Goal: Download file/media

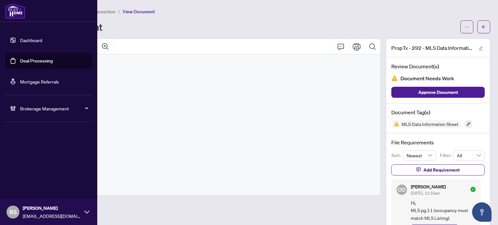
scroll to position [4279, 0]
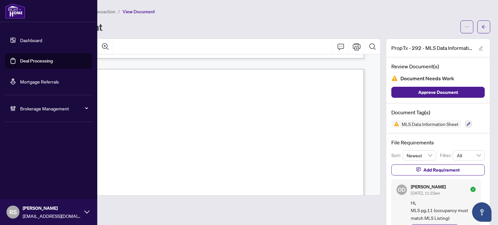
click at [35, 38] on link "Dashboard" at bounding box center [31, 40] width 22 height 6
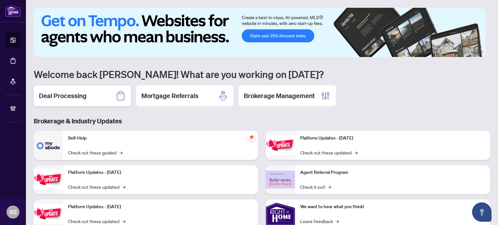
click at [68, 95] on h2 "Deal Processing" at bounding box center [63, 95] width 48 height 9
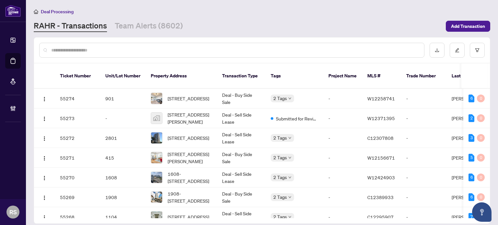
click at [97, 48] on input "text" at bounding box center [234, 50] width 367 height 7
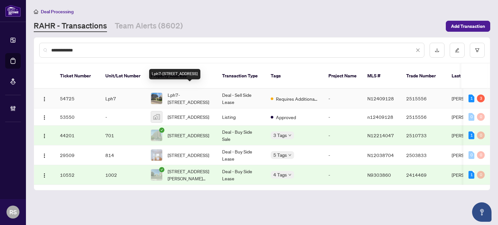
type input "**********"
click at [181, 91] on span "Lph7-[STREET_ADDRESS]" at bounding box center [189, 98] width 44 height 14
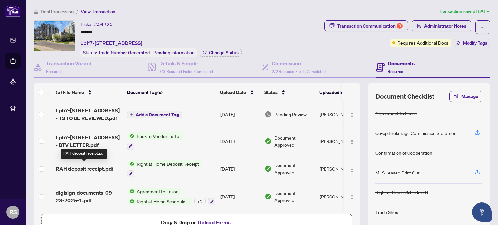
click at [96, 167] on span "RAH deposit receipt.pdf" at bounding box center [85, 169] width 58 height 8
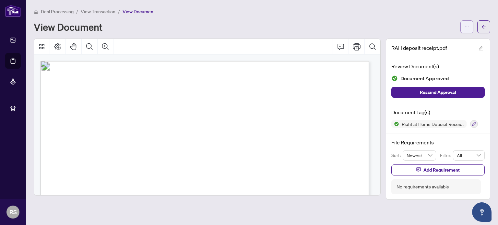
click at [465, 27] on icon "ellipsis" at bounding box center [466, 27] width 5 height 5
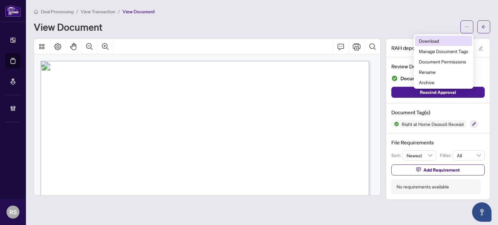
click at [434, 40] on span "Download" at bounding box center [442, 40] width 49 height 7
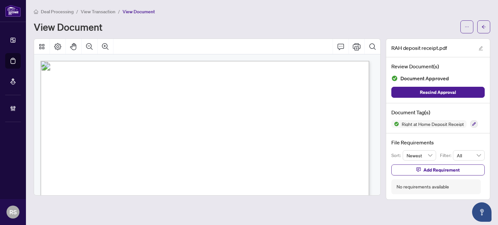
click at [102, 14] on span "View Transaction" at bounding box center [98, 12] width 35 height 6
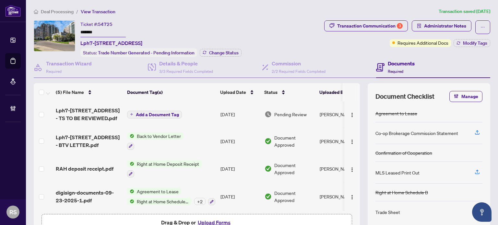
click at [49, 13] on span "Deal Processing" at bounding box center [57, 12] width 33 height 6
